Goal: Find specific page/section: Find specific page/section

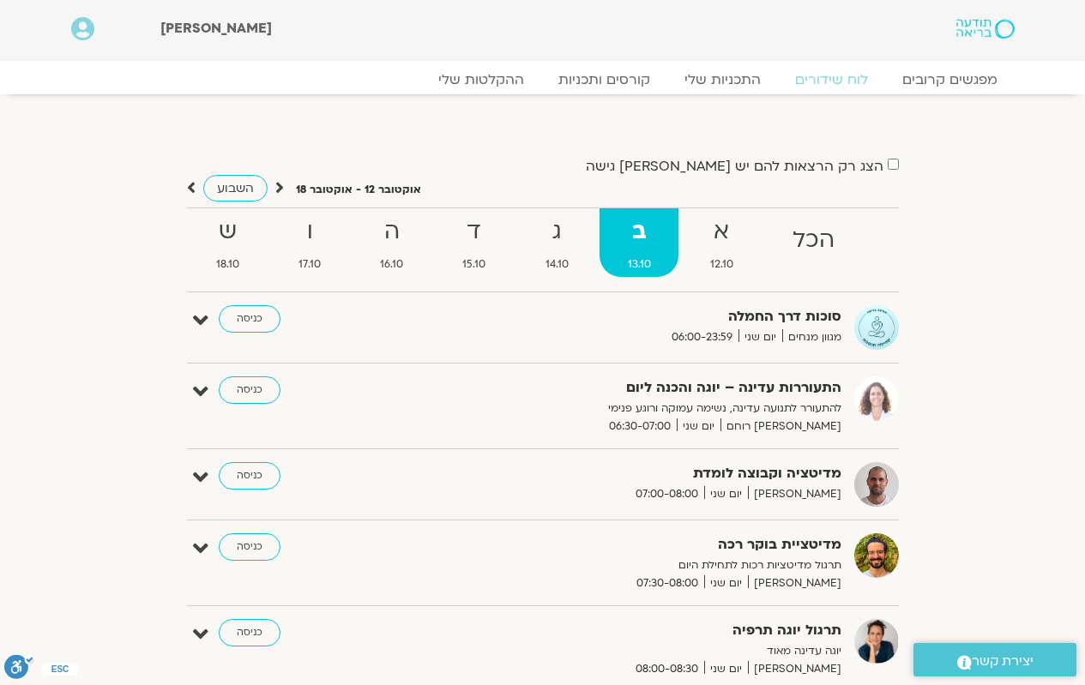
click at [774, 484] on strong "מדיטציה וקבוצה לומדת" at bounding box center [631, 473] width 420 height 23
click at [261, 467] on link "כניסה" at bounding box center [250, 475] width 62 height 27
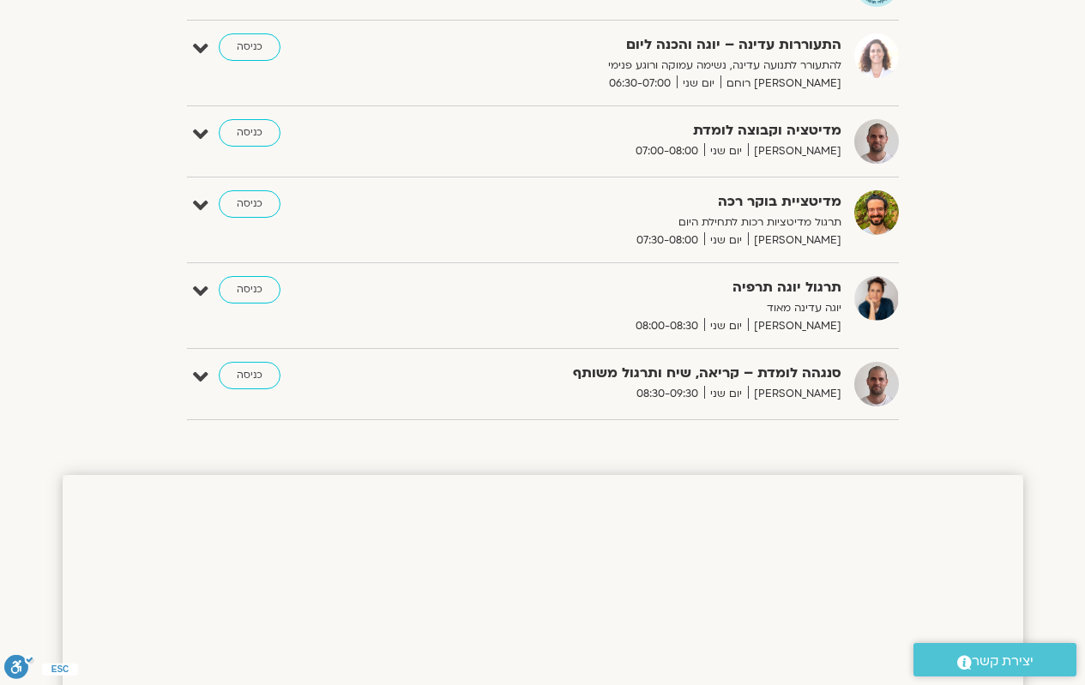
scroll to position [257, 0]
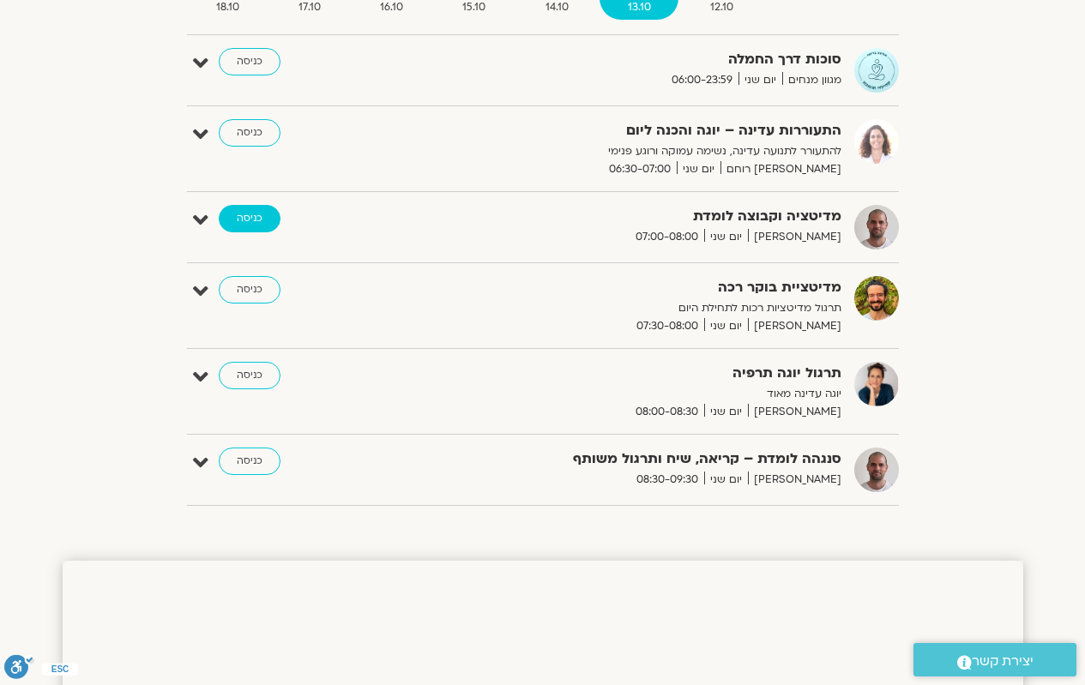
click at [253, 224] on link "כניסה" at bounding box center [250, 218] width 62 height 27
